Goal: Task Accomplishment & Management: Complete application form

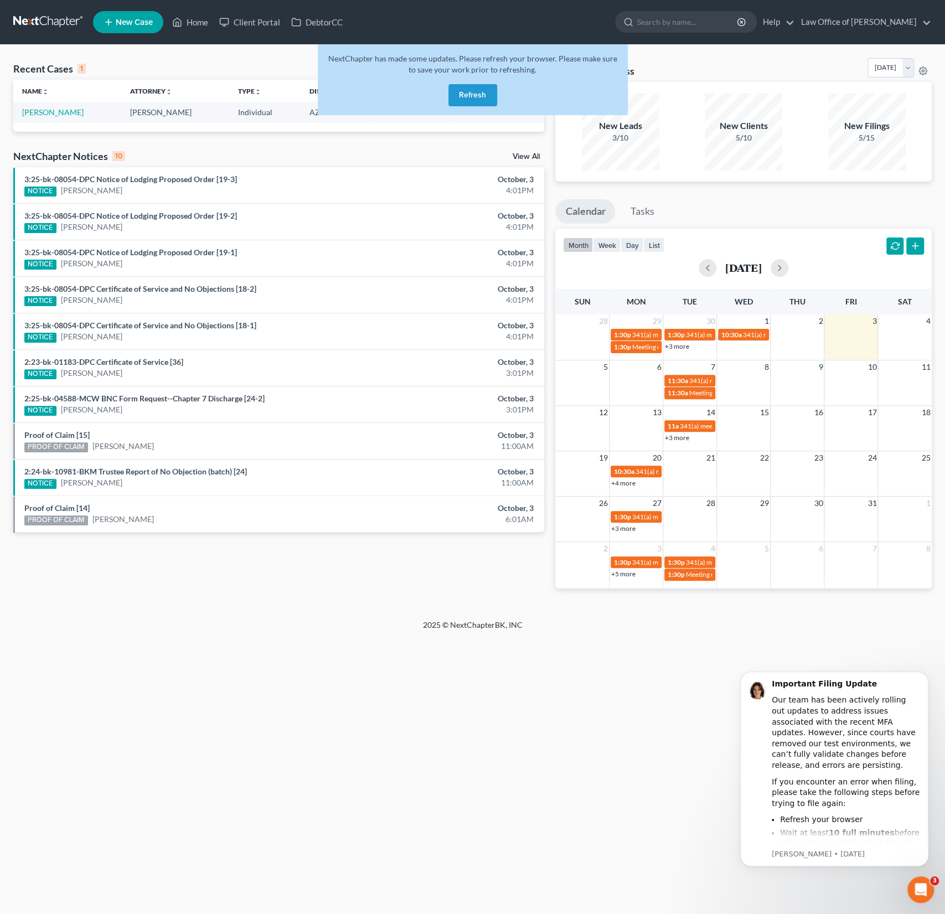
click at [468, 97] on button "Refresh" at bounding box center [472, 95] width 49 height 22
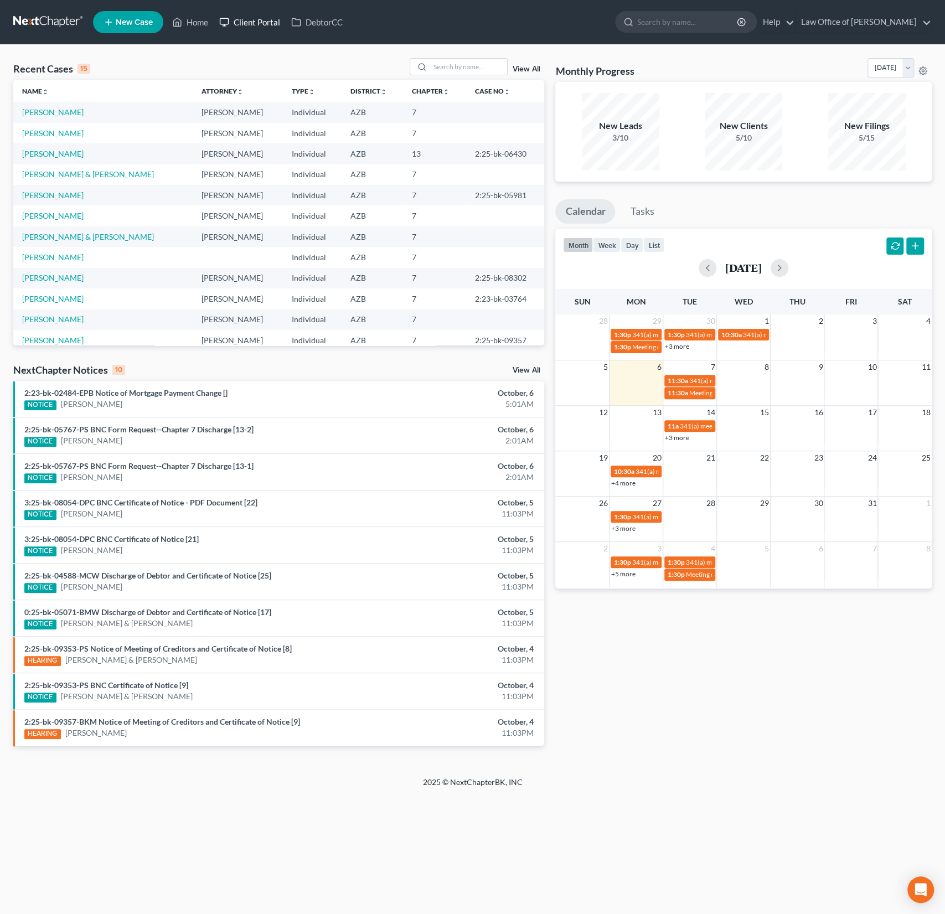
click at [251, 22] on link "Client Portal" at bounding box center [250, 22] width 72 height 20
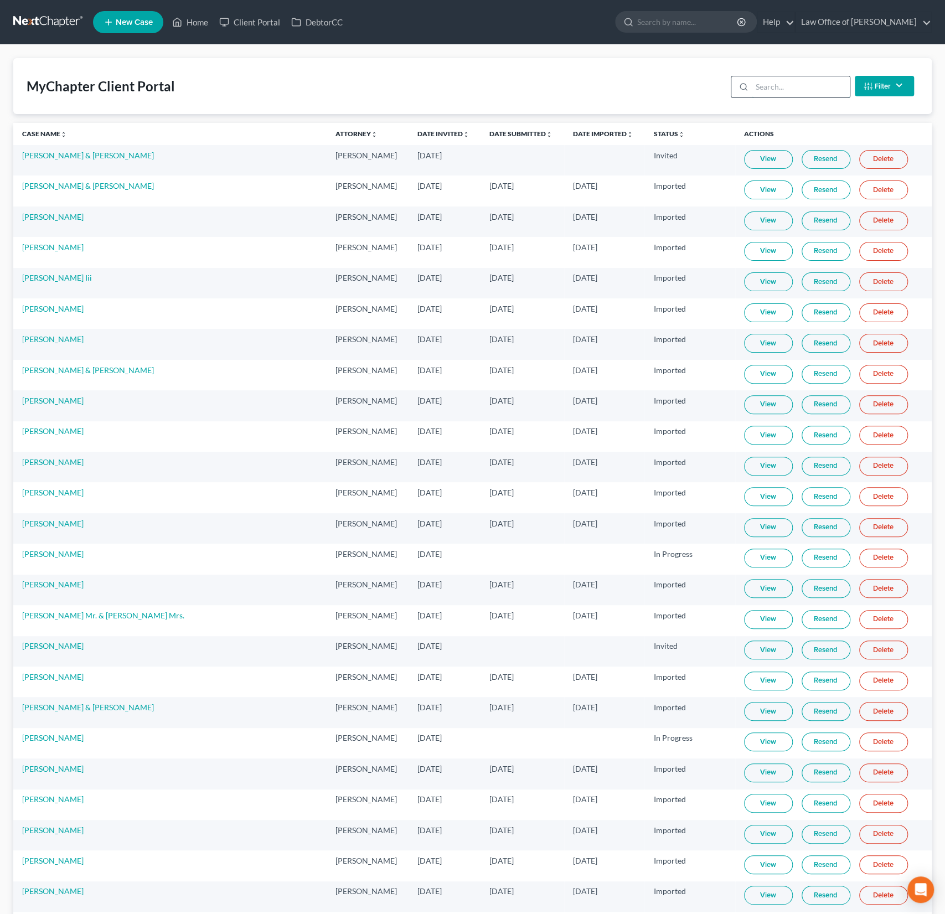
click at [775, 90] on input "search" at bounding box center [801, 86] width 98 height 21
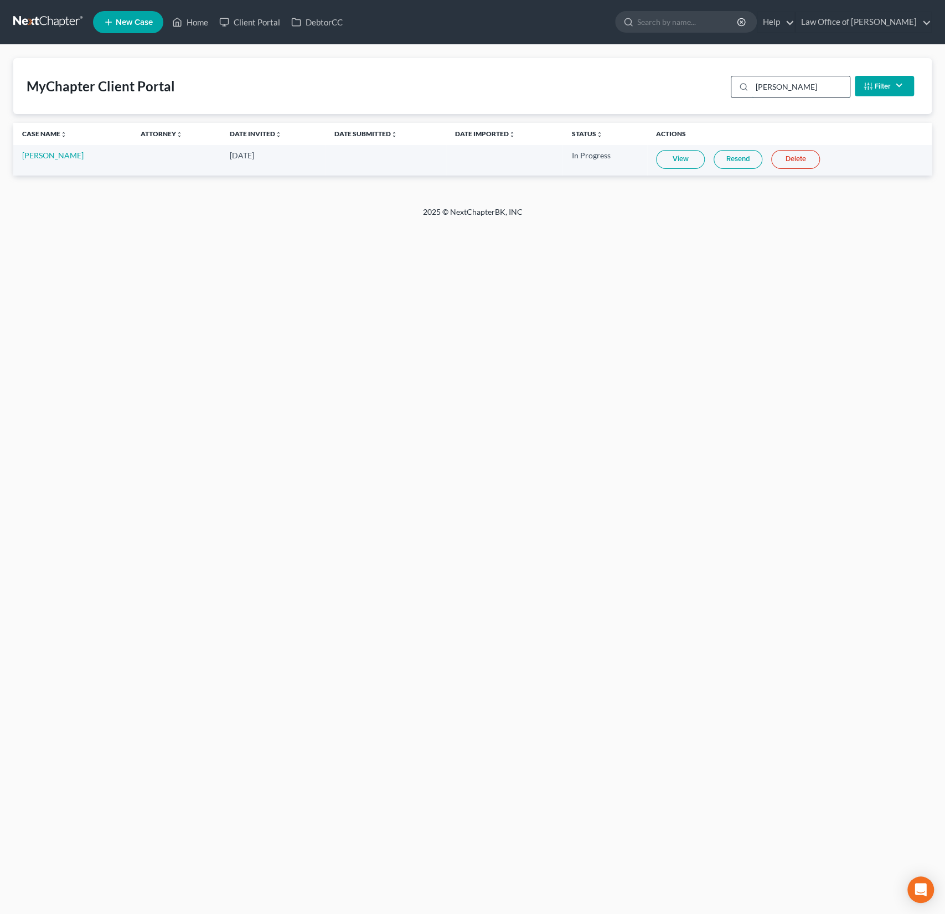
type input "[PERSON_NAME]"
click at [682, 159] on link "View" at bounding box center [680, 159] width 49 height 19
click at [194, 17] on link "Home" at bounding box center [190, 22] width 47 height 20
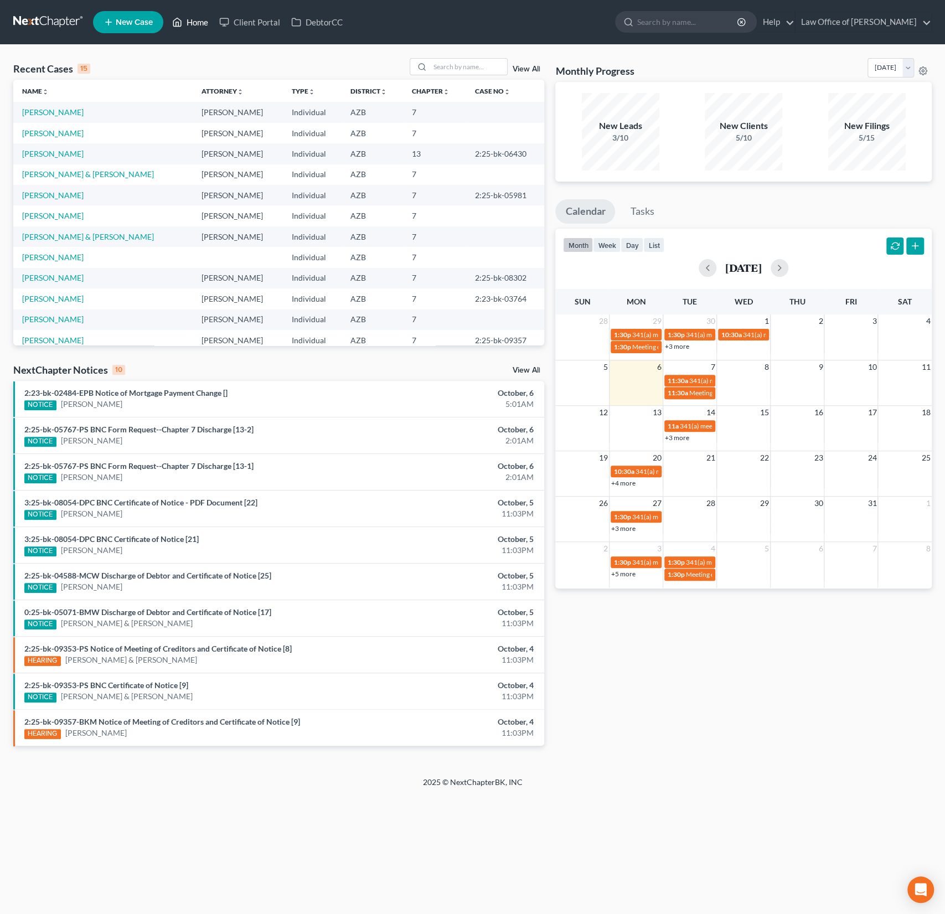
click at [194, 17] on link "Home" at bounding box center [190, 22] width 47 height 20
click at [451, 68] on input "search" at bounding box center [468, 67] width 77 height 16
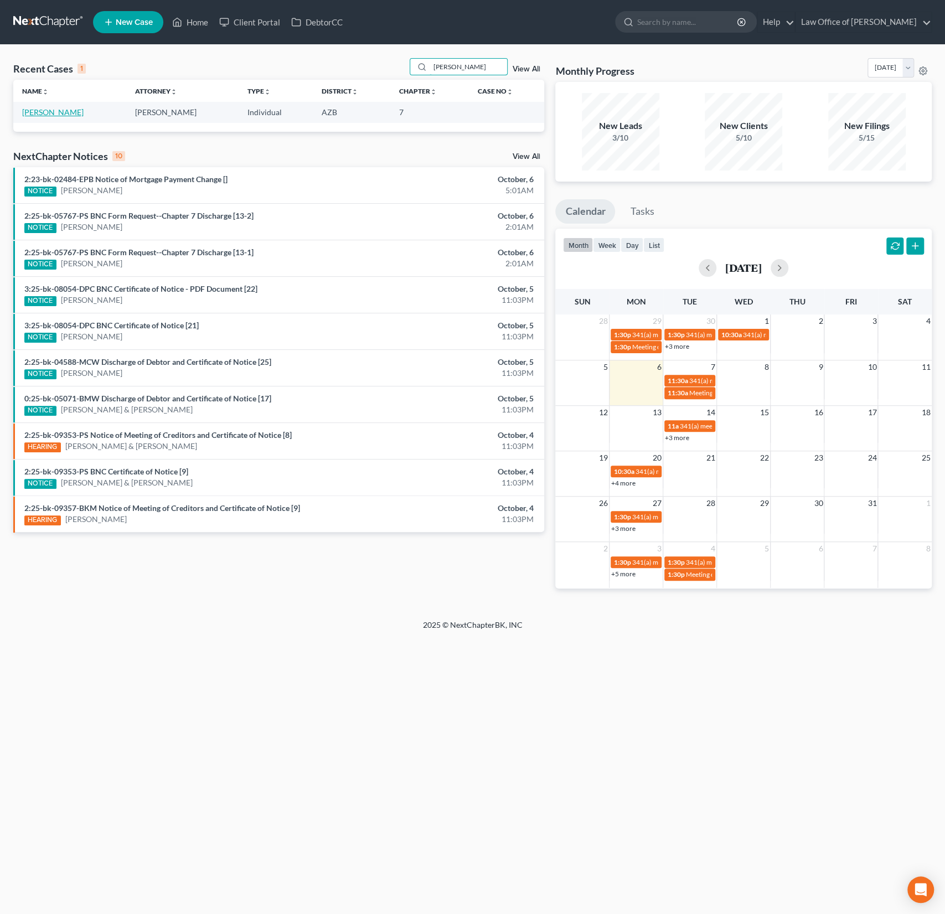
type input "[PERSON_NAME]"
click at [25, 114] on link "[PERSON_NAME]" at bounding box center [52, 111] width 61 height 9
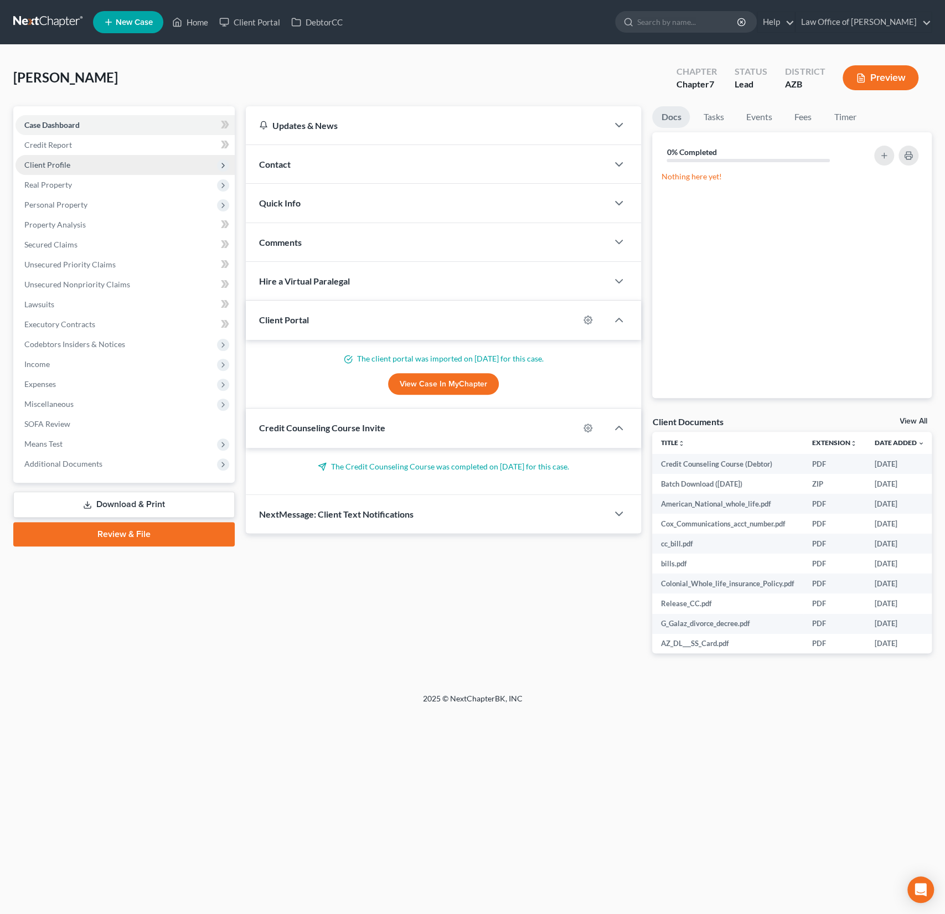
click at [55, 165] on span "Client Profile" at bounding box center [47, 164] width 46 height 9
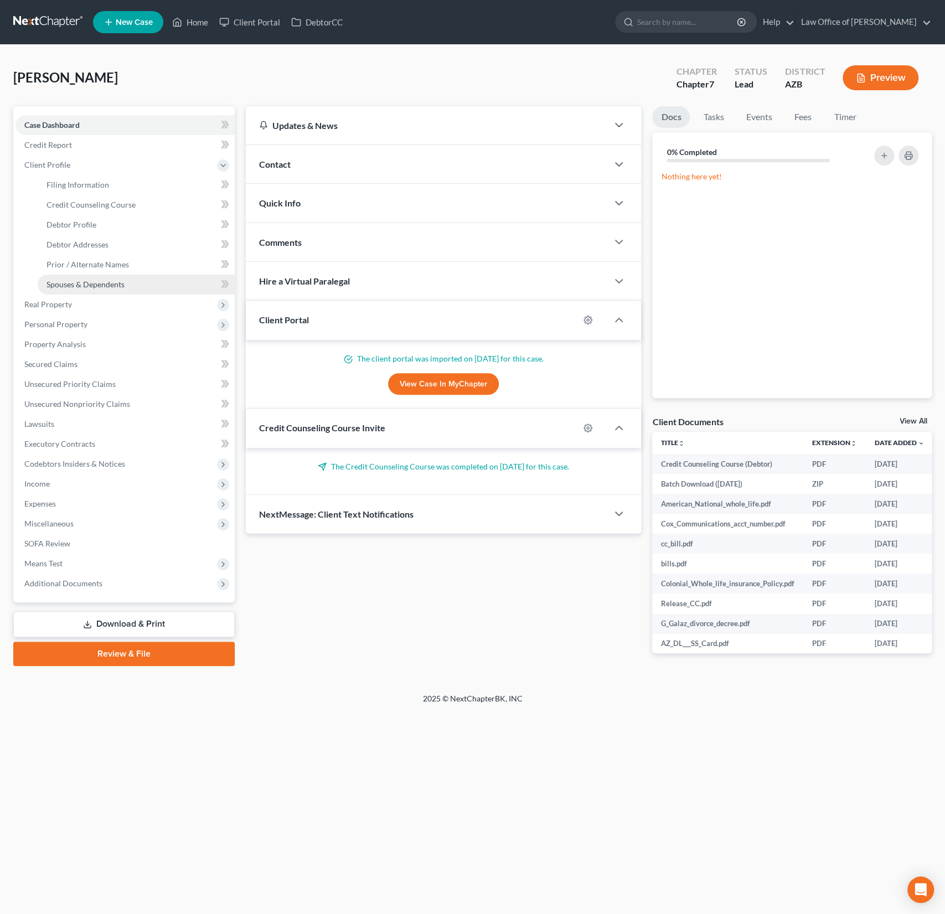
click at [86, 284] on span "Spouses & Dependents" at bounding box center [85, 284] width 78 height 9
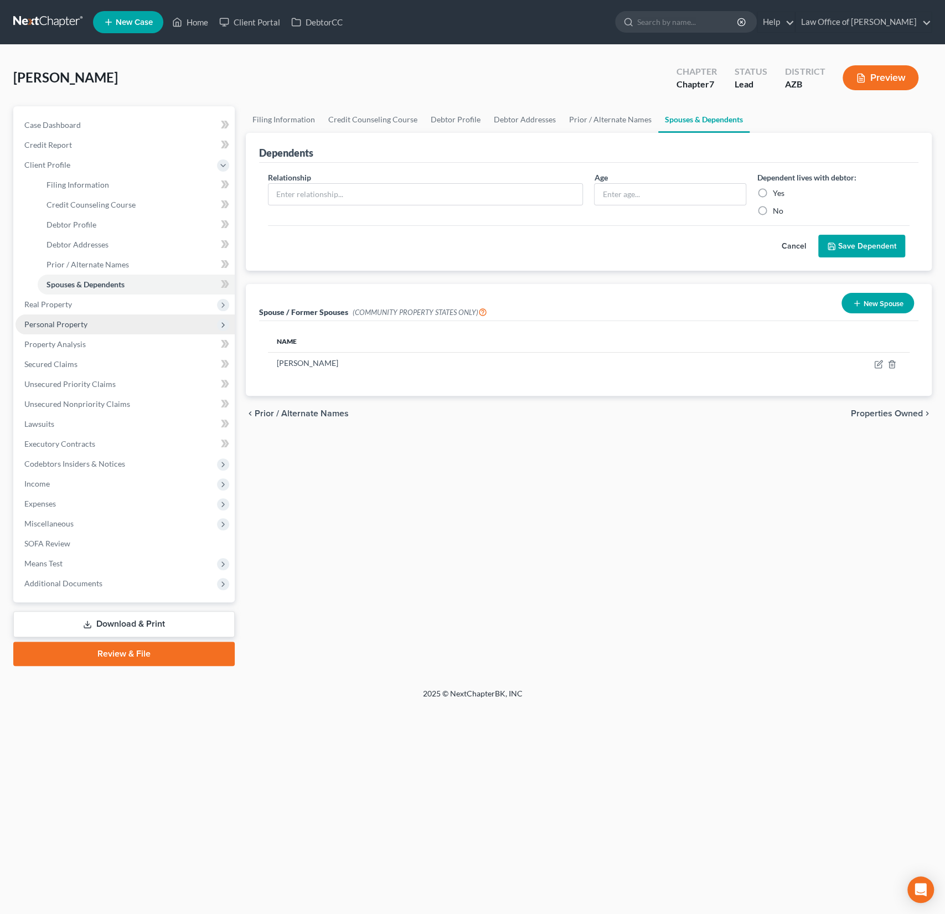
click at [69, 322] on span "Personal Property" at bounding box center [55, 323] width 63 height 9
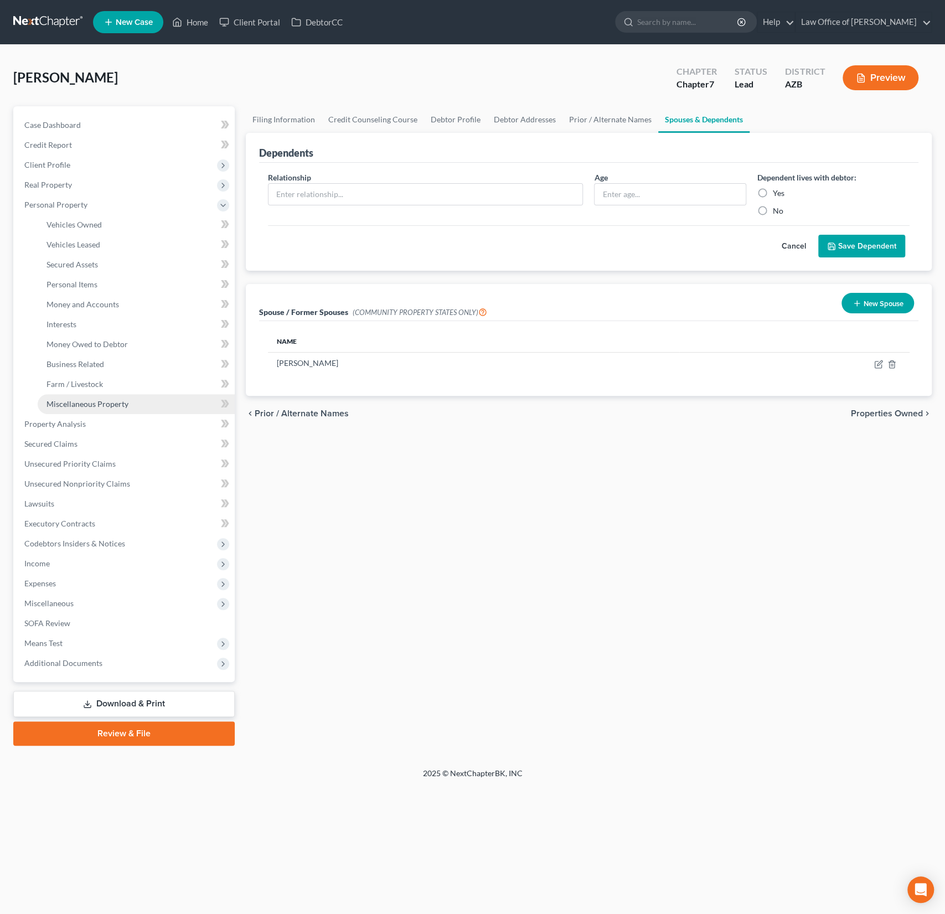
click at [90, 403] on span "Miscellaneous Property" at bounding box center [87, 403] width 82 height 9
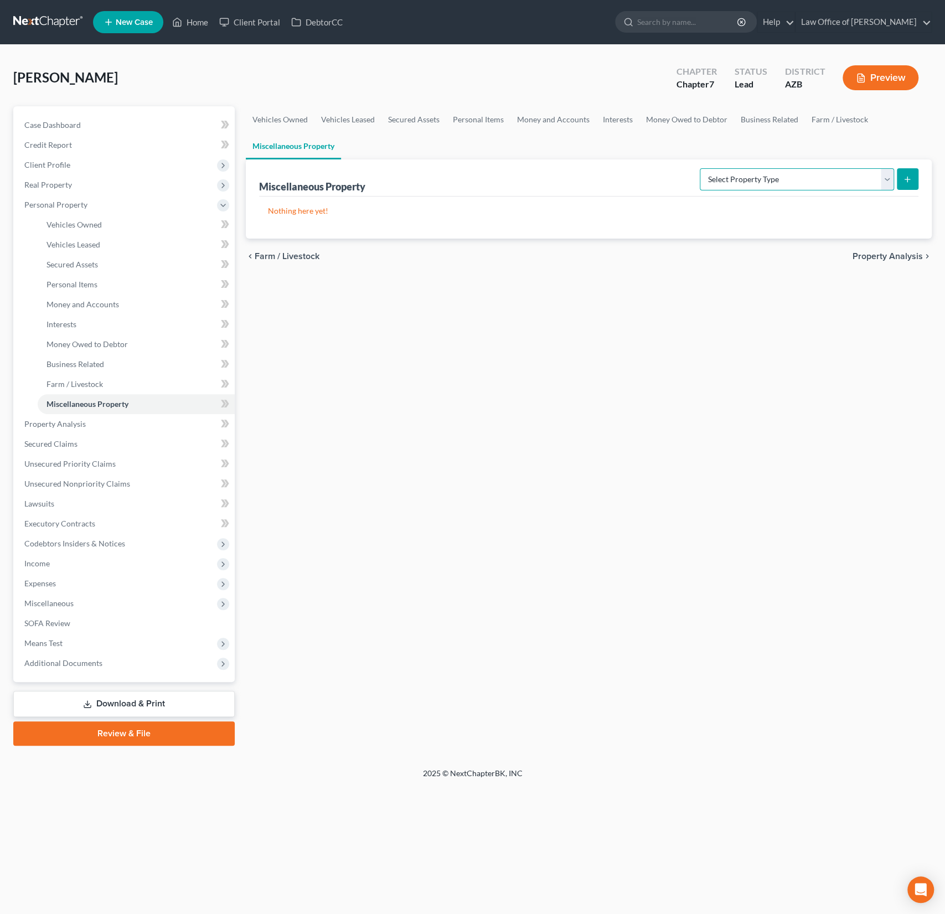
click at [713, 188] on select "Select Property Type Assigned for Creditor Benefit [DATE] (SOFA: 12) Holding fo…" at bounding box center [797, 179] width 194 height 22
select select "transferred"
click at [700, 168] on select "Select Property Type Assigned for Creditor Benefit [DATE] (SOFA: 12) Holding fo…" at bounding box center [797, 179] width 194 height 22
click at [903, 178] on icon "submit" at bounding box center [907, 179] width 9 height 9
select select "Ordinary ([DATE])"
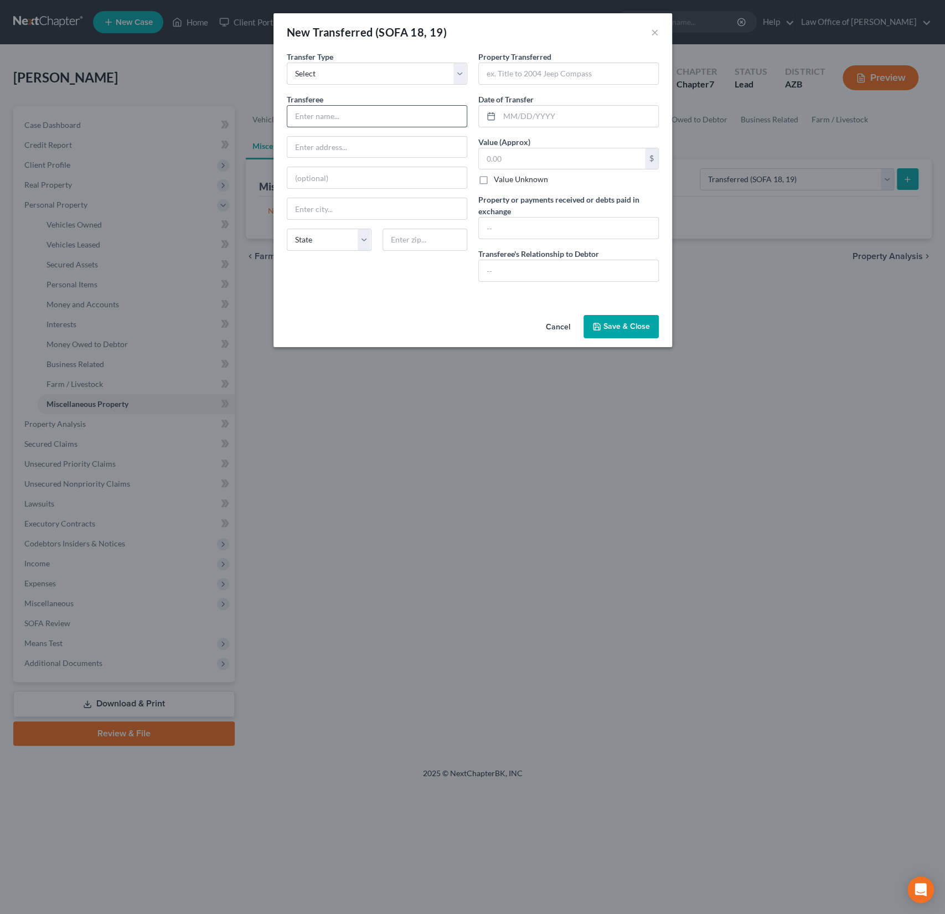
click at [314, 112] on input "text" at bounding box center [376, 116] width 179 height 21
click at [517, 79] on input "text" at bounding box center [568, 73] width 179 height 21
type input "1995 Dodge Ram"
click at [520, 114] on input "text" at bounding box center [578, 116] width 159 height 21
type input "[DATE]"
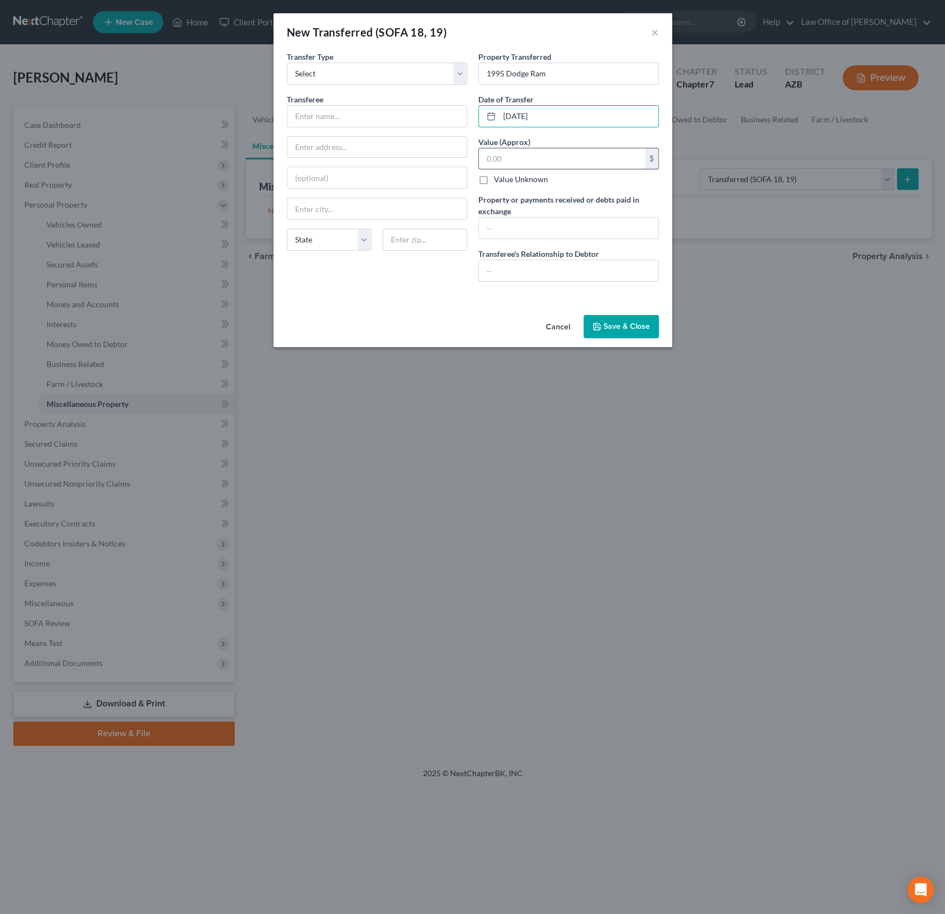
click at [519, 159] on input "text" at bounding box center [562, 158] width 166 height 21
type input "800"
click at [510, 230] on input "text" at bounding box center [568, 228] width 179 height 21
type input "H"
type input "R"
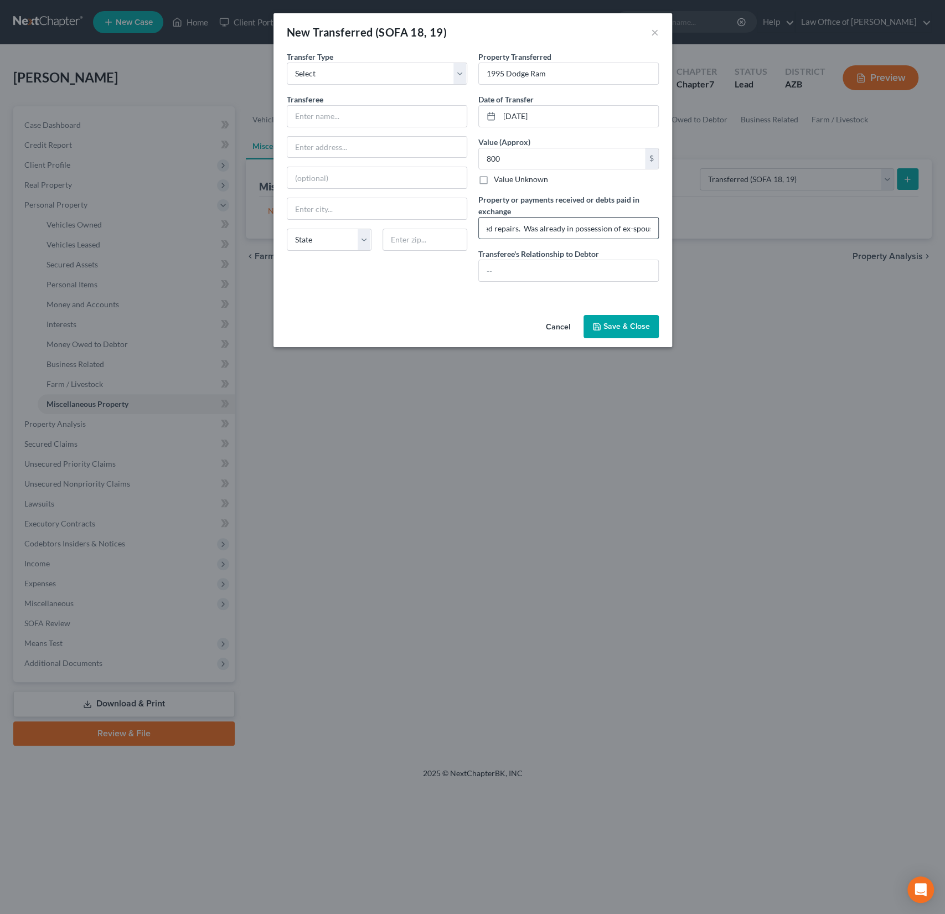
scroll to position [0, 107]
type input "Not in good condition. Required repairs. Was already in possession of ex-spouse."
type input "Ex-spouse"
click at [335, 118] on input "text" at bounding box center [376, 116] width 179 height 21
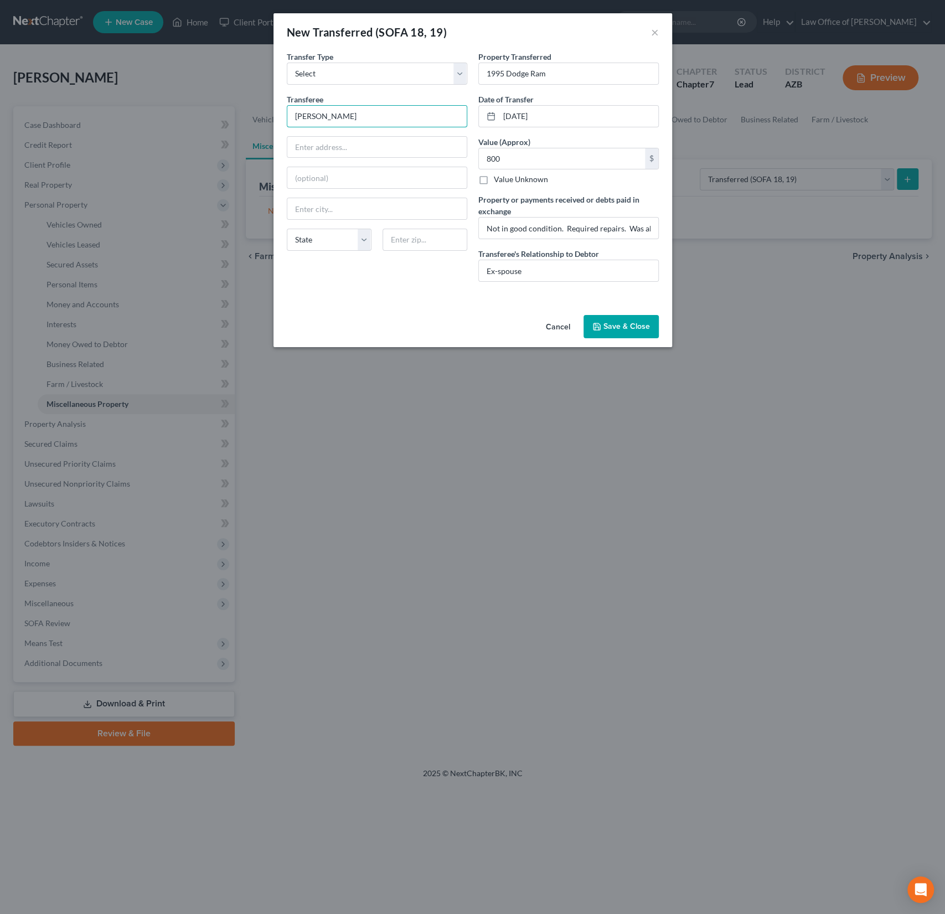
type input "[PERSON_NAME]"
click at [623, 332] on button "Save & Close" at bounding box center [620, 326] width 75 height 23
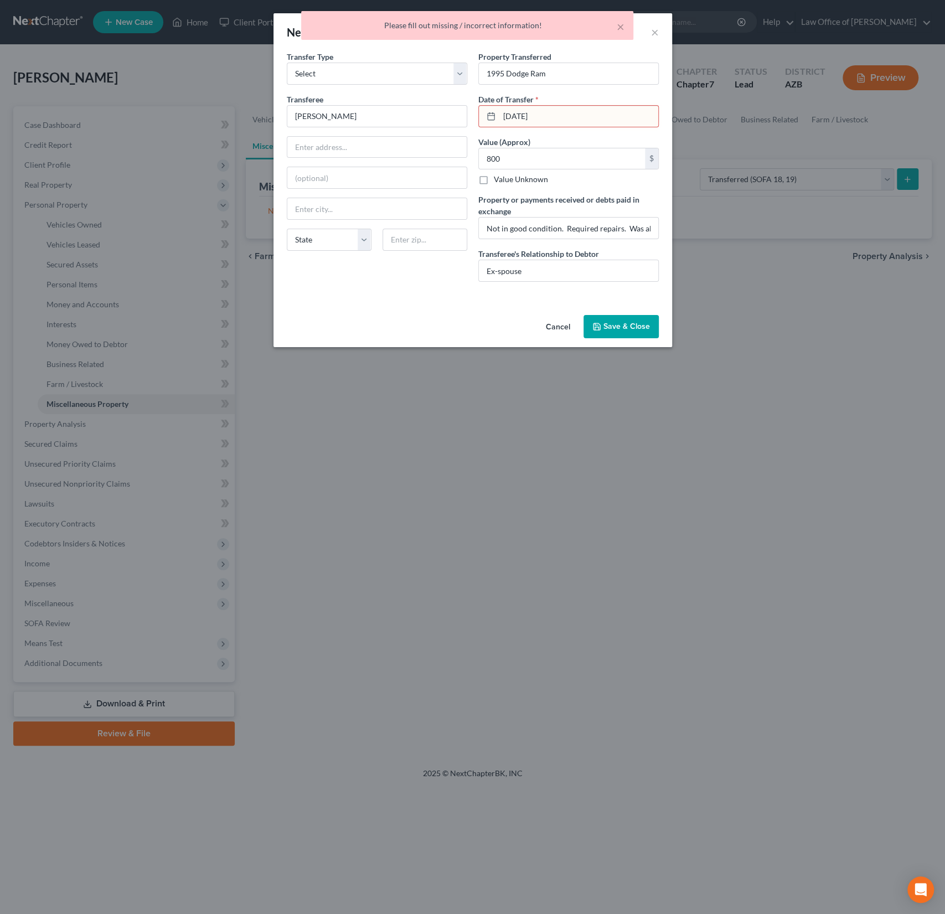
click at [536, 119] on input "[DATE]" at bounding box center [578, 116] width 159 height 21
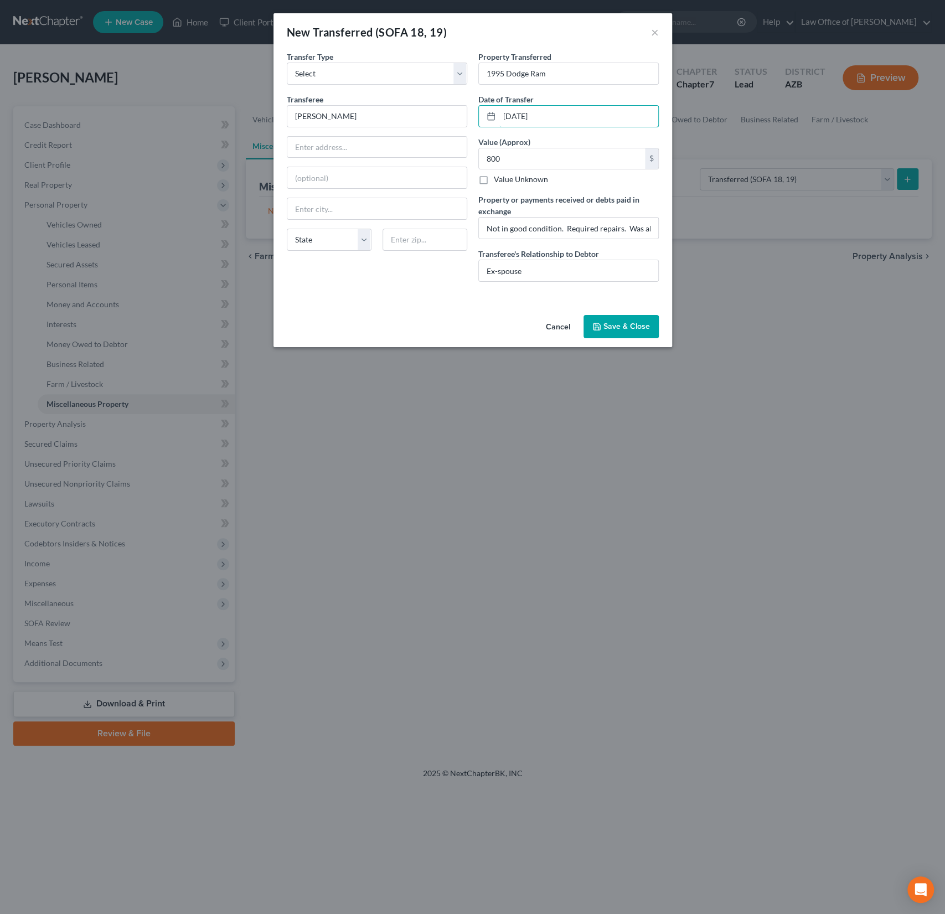
type input "[DATE]"
click at [601, 319] on button "Save & Close" at bounding box center [620, 326] width 75 height 23
